Goal: Task Accomplishment & Management: Complete application form

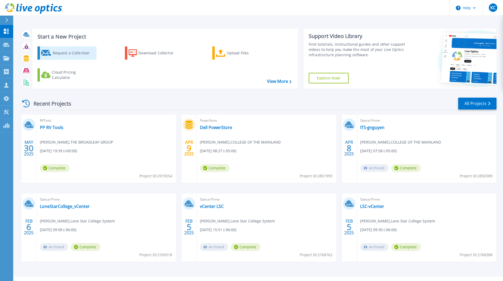
click at [66, 53] on div "Request a Collection" at bounding box center [74, 53] width 42 height 11
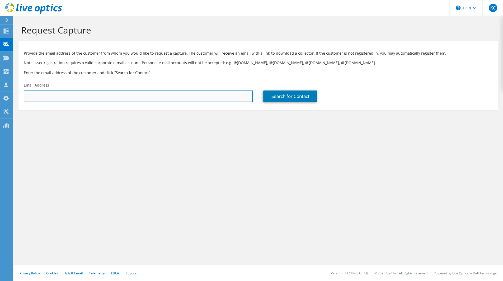
click at [238, 101] on input "text" at bounding box center [138, 97] width 229 height 12
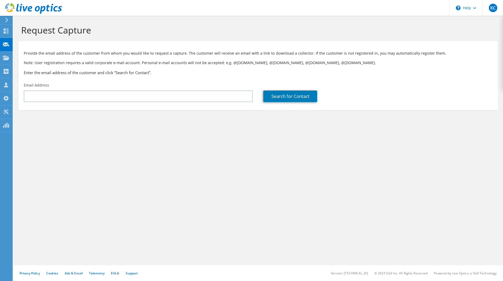
click at [105, 77] on div "Provide the email address of the customer from whom you would like to request a…" at bounding box center [257, 62] width 479 height 36
click at [4, 34] on div at bounding box center [6, 32] width 6 height 6
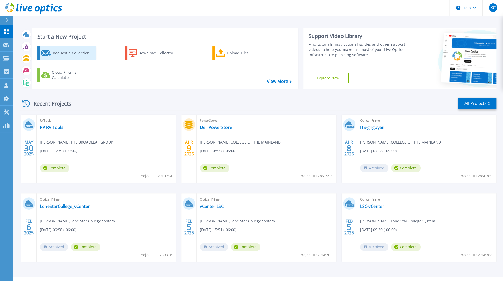
click at [52, 55] on link "Request a Collection" at bounding box center [66, 52] width 59 height 13
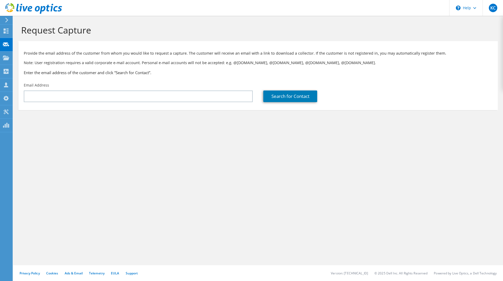
click at [108, 86] on div "Email Address" at bounding box center [137, 92] width 239 height 25
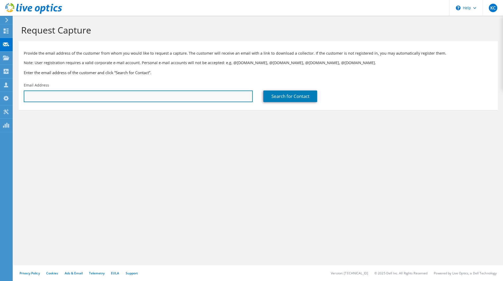
click at [107, 96] on input "text" at bounding box center [138, 97] width 229 height 12
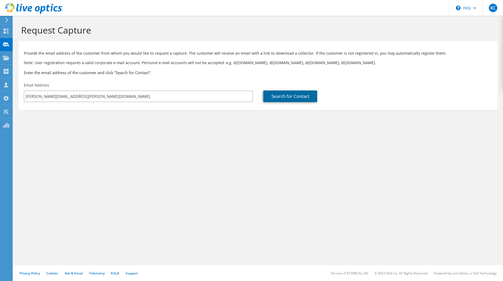
click at [287, 97] on link "Search for Contact" at bounding box center [290, 97] width 54 height 12
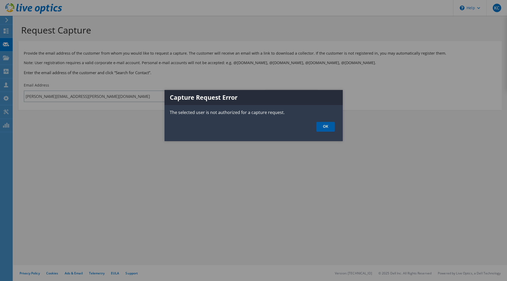
click at [326, 126] on link "OK" at bounding box center [325, 127] width 18 height 10
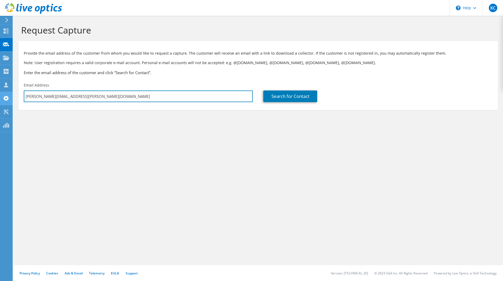
drag, startPoint x: 97, startPoint y: 97, endPoint x: 0, endPoint y: 97, distance: 97.2
click at [0, 97] on div "KC Channel Partner Khris Coffey kcoffey@broadleafgroup.com THE BROADLEAF GROUP …" at bounding box center [251, 140] width 503 height 281
type input "k"
type input "kkc005@shsu.edu"
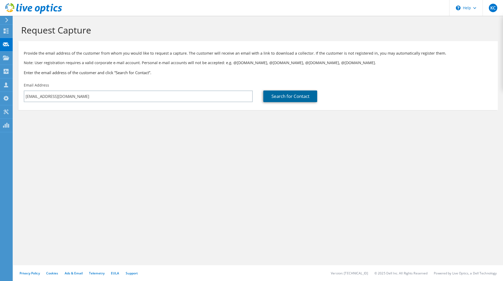
click at [303, 94] on link "Search for Contact" at bounding box center [290, 97] width 54 height 12
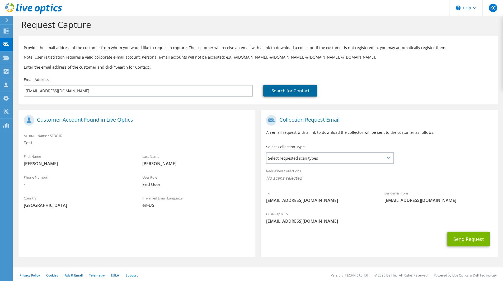
scroll to position [8, 0]
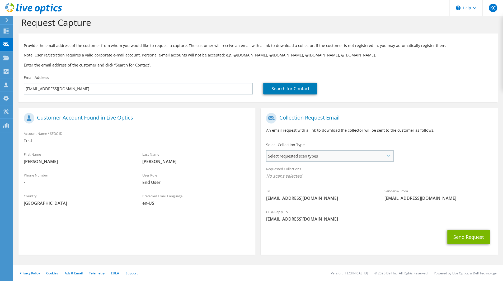
click at [388, 152] on span "Select requested scan types" at bounding box center [329, 156] width 126 height 11
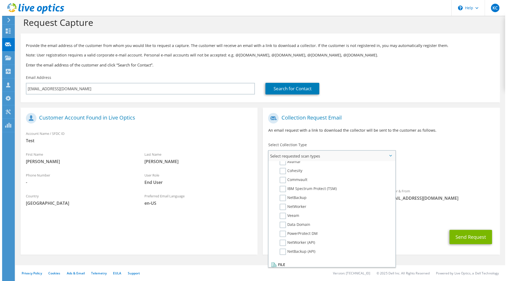
scroll to position [240, 0]
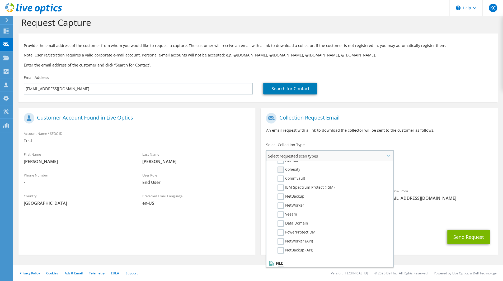
click at [284, 171] on label "Cohesity" at bounding box center [288, 170] width 23 height 6
click at [0, 0] on input "Cohesity" at bounding box center [0, 0] width 0 height 0
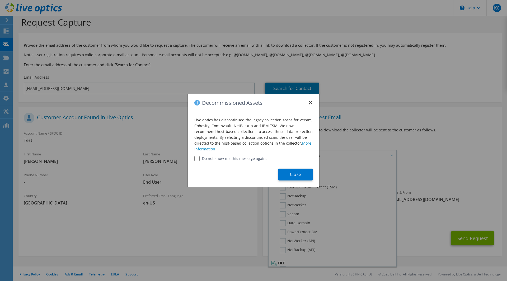
click at [307, 104] on div "Decommissioned Assets ×" at bounding box center [253, 103] width 131 height 18
